Goal: Task Accomplishment & Management: Manage account settings

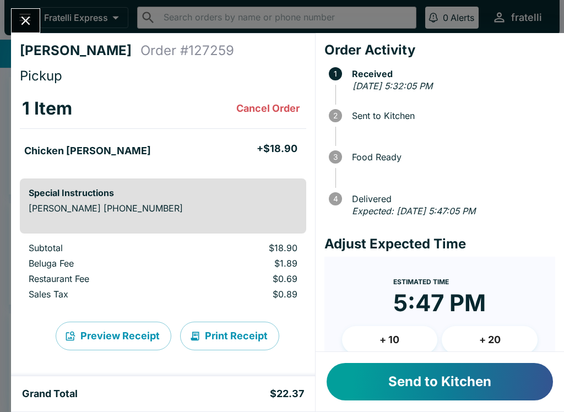
click at [432, 370] on button "Send to Kitchen" at bounding box center [440, 381] width 227 height 37
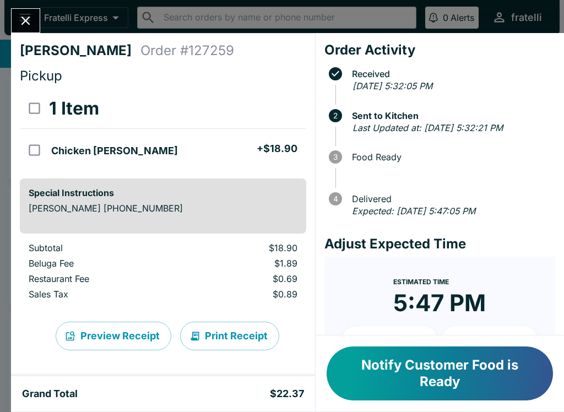
click at [454, 378] on button "Notify Customer Food is Ready" at bounding box center [440, 374] width 227 height 54
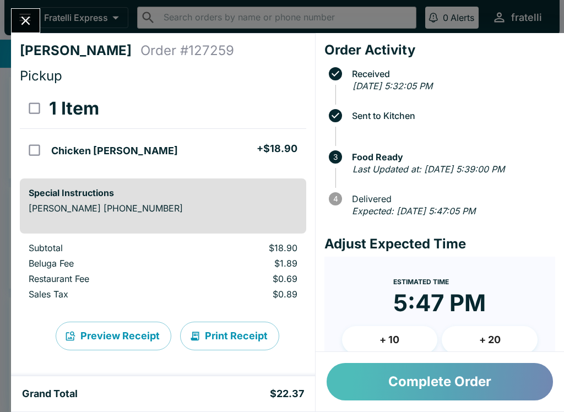
click at [437, 376] on button "Complete Order" at bounding box center [440, 381] width 227 height 37
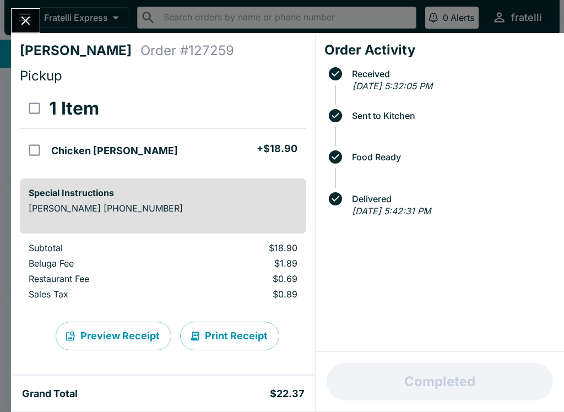
click at [28, 20] on icon "Close" at bounding box center [25, 20] width 15 height 15
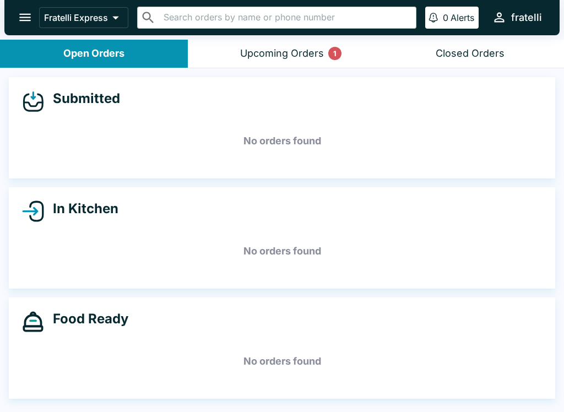
click at [314, 44] on button "Upcoming Orders 1" at bounding box center [282, 54] width 188 height 28
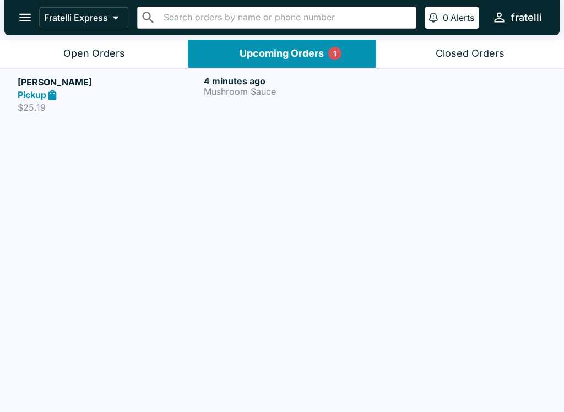
click at [118, 94] on div "Pickup" at bounding box center [109, 95] width 182 height 13
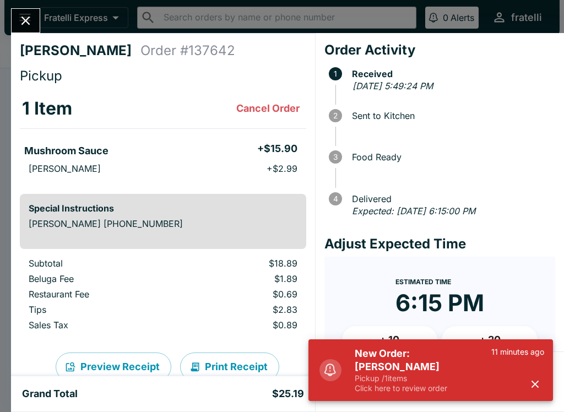
click at [435, 371] on h5 "New Order: [PERSON_NAME]" at bounding box center [423, 360] width 137 height 26
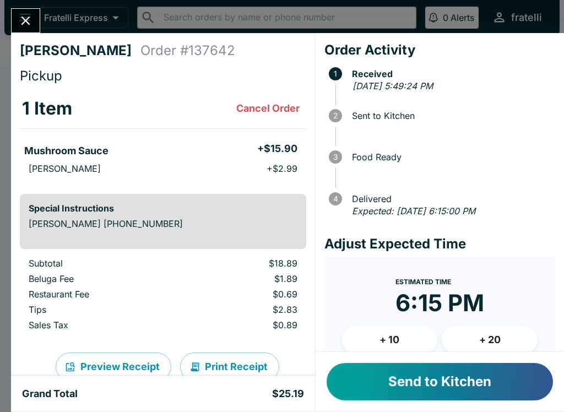
click at [406, 378] on button "Send to Kitchen" at bounding box center [440, 381] width 227 height 37
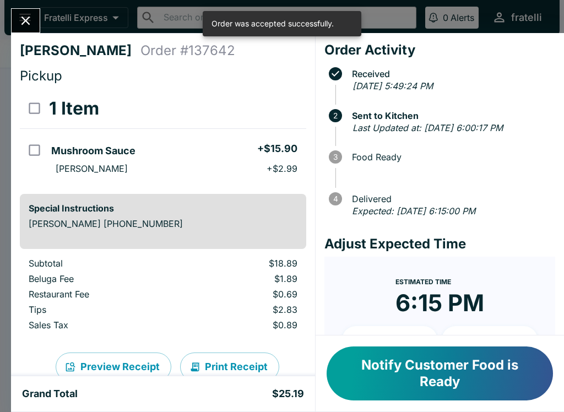
click at [39, 14] on div at bounding box center [25, 20] width 29 height 25
click at [29, 20] on icon "Close" at bounding box center [25, 20] width 15 height 15
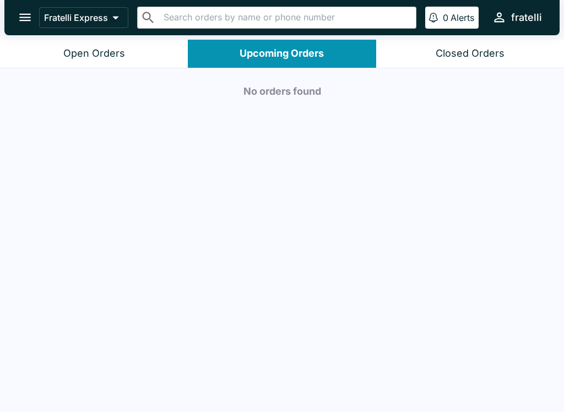
click at [97, 43] on button "Open Orders" at bounding box center [94, 54] width 188 height 28
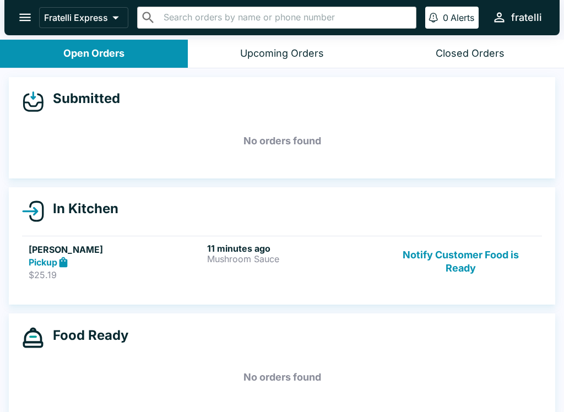
click at [194, 261] on div "Pickup" at bounding box center [116, 262] width 174 height 13
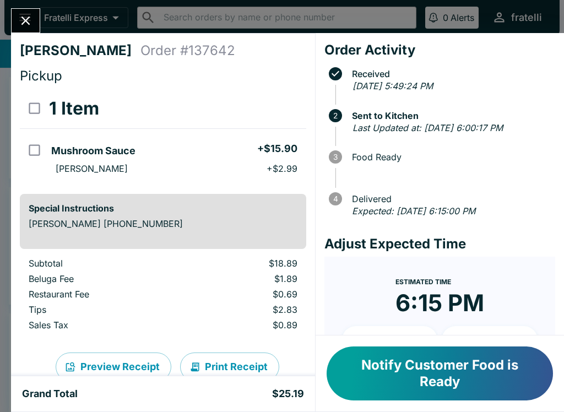
click at [435, 378] on button "Notify Customer Food is Ready" at bounding box center [440, 374] width 227 height 54
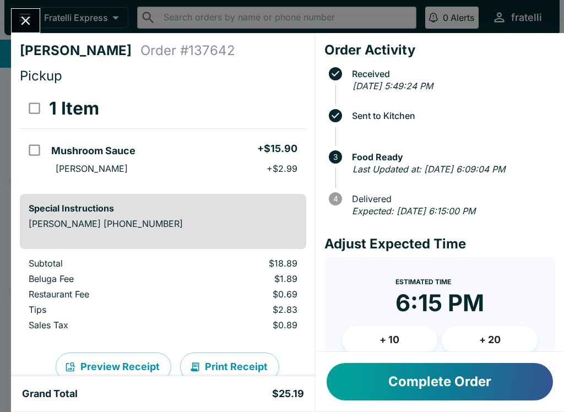
click at [424, 399] on button "Complete Order" at bounding box center [440, 381] width 227 height 37
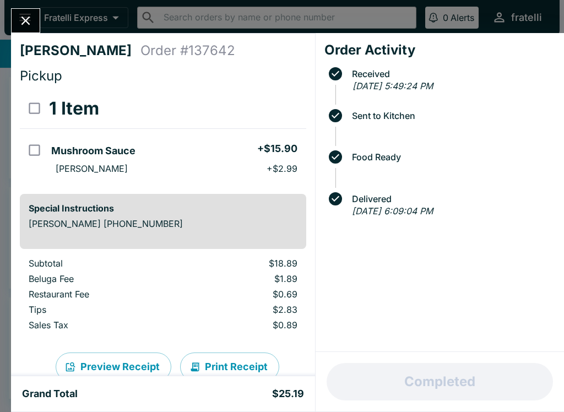
click at [428, 403] on div "Completed" at bounding box center [440, 382] width 249 height 60
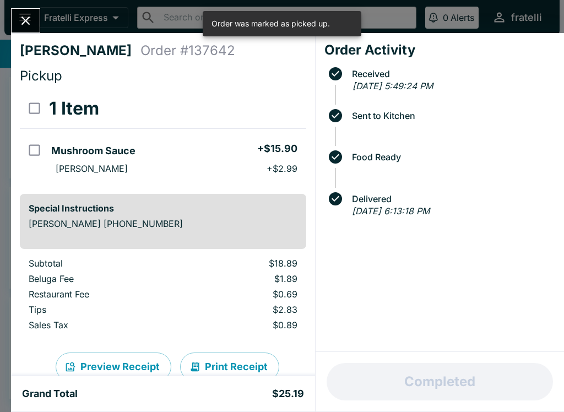
click at [34, 20] on button "Close" at bounding box center [26, 21] width 28 height 24
